Goal: Check status: Check status

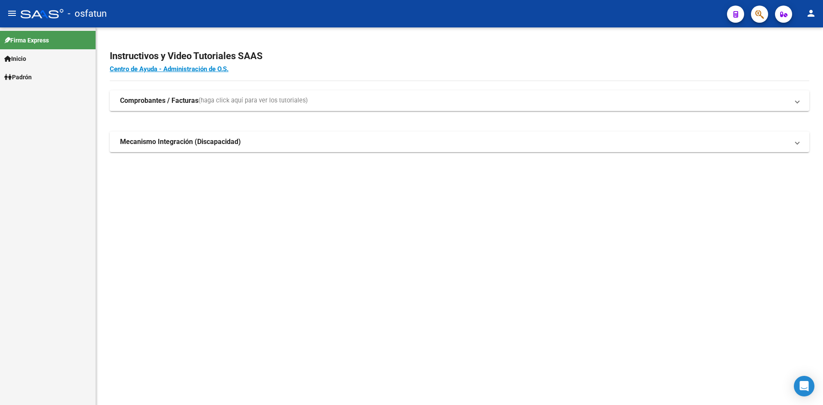
click at [51, 66] on link "Inicio" at bounding box center [48, 58] width 96 height 18
click at [54, 123] on link "Padrón" at bounding box center [48, 132] width 96 height 18
click at [53, 93] on link "Análisis Afiliado" at bounding box center [48, 95] width 96 height 18
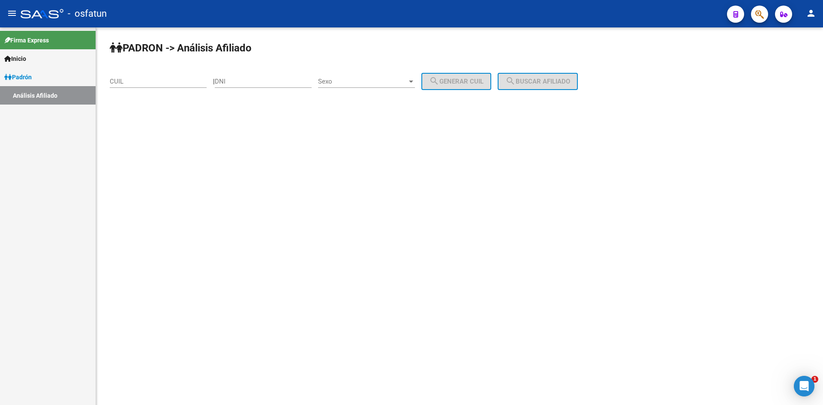
click at [267, 74] on div "DNI" at bounding box center [263, 78] width 97 height 18
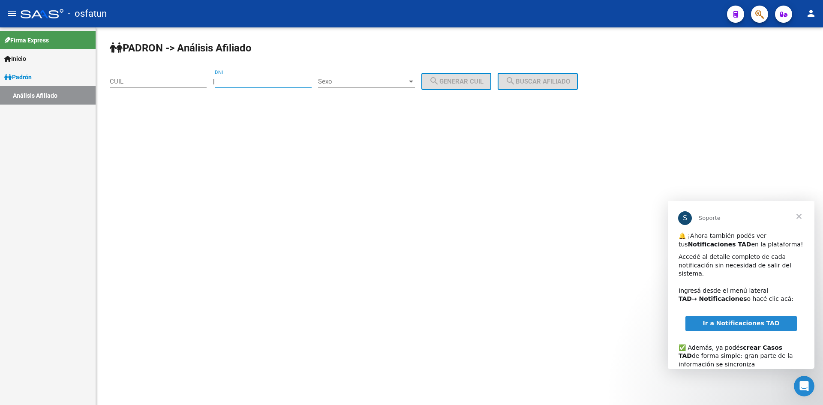
click at [267, 80] on input "DNI" at bounding box center [263, 82] width 97 height 8
paste input "16117315"
type input "16117315"
click at [338, 86] on div "Sexo Sexo" at bounding box center [366, 78] width 97 height 18
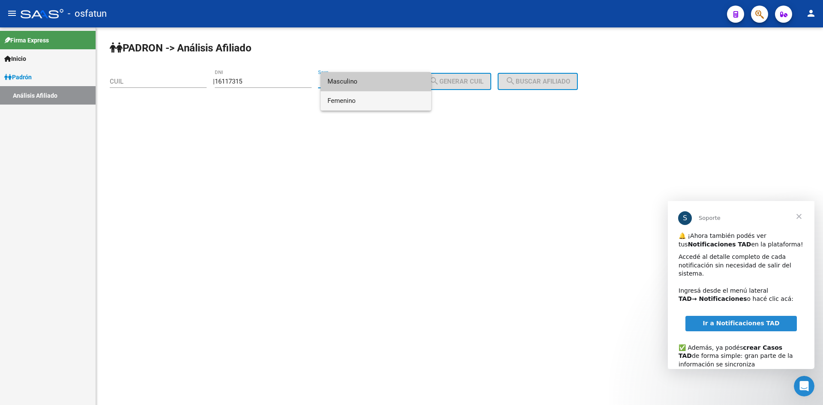
click at [353, 104] on span "Femenino" at bounding box center [376, 100] width 97 height 19
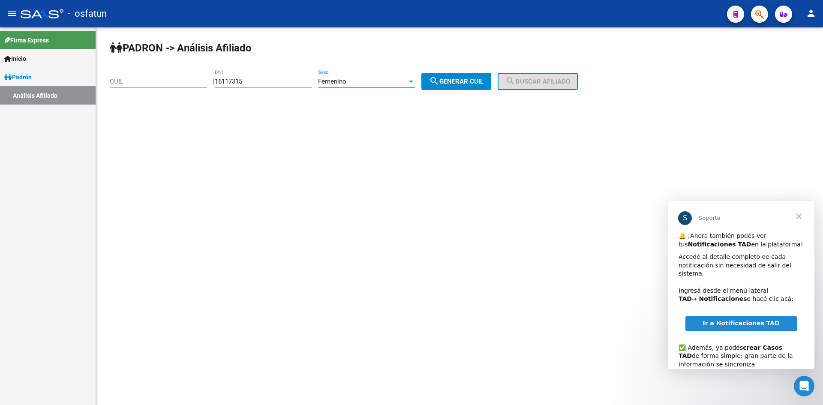
click at [347, 84] on span "Femenino" at bounding box center [332, 82] width 28 height 8
click at [353, 66] on span "Masculino" at bounding box center [376, 62] width 97 height 19
click at [464, 79] on span "search Generar CUIL" at bounding box center [456, 82] width 54 height 8
type input "20-16117315-1"
click at [516, 78] on mat-icon "search" at bounding box center [511, 81] width 10 height 10
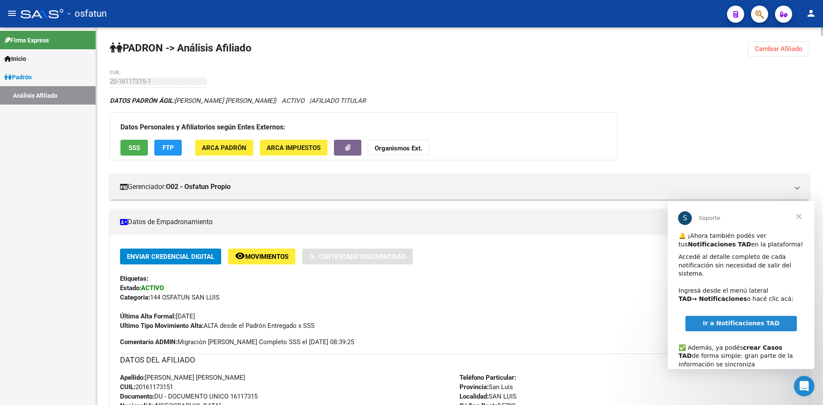
click at [799, 214] on span "Cerrar" at bounding box center [799, 216] width 31 height 31
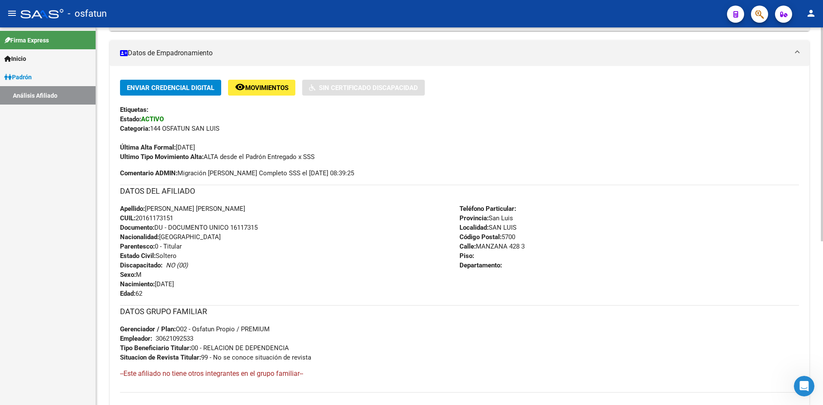
scroll to position [289, 0]
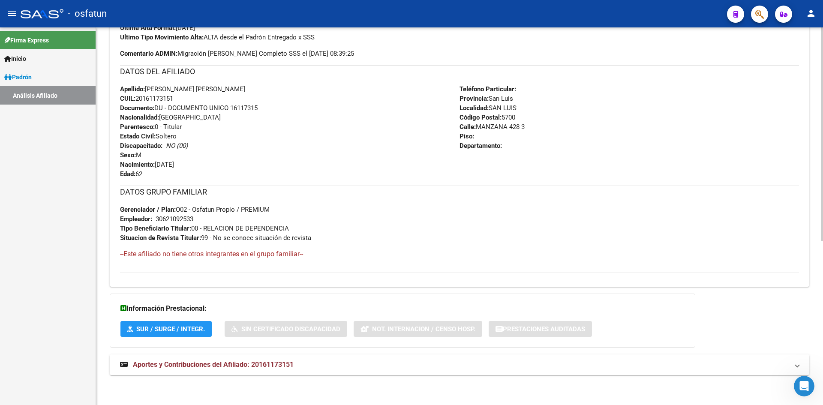
click at [291, 362] on span "Aportes y Contribuciones del Afiliado: 20161173151" at bounding box center [213, 365] width 161 height 8
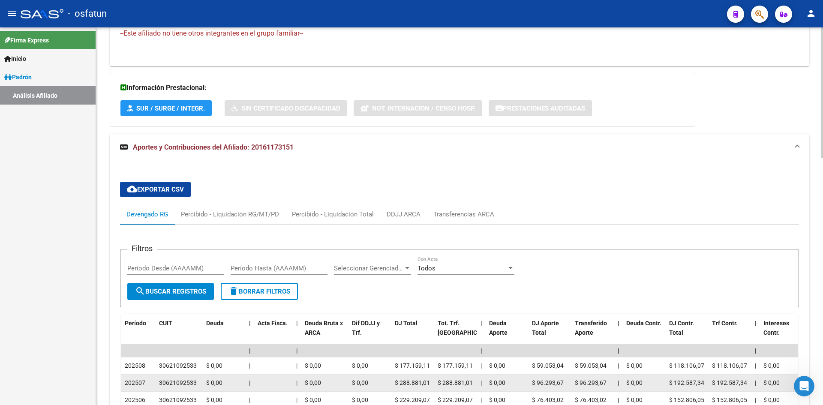
scroll to position [718, 0]
